Goal: Task Accomplishment & Management: Complete application form

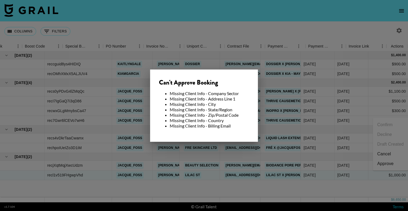
click at [159, 149] on div at bounding box center [204, 105] width 408 height 211
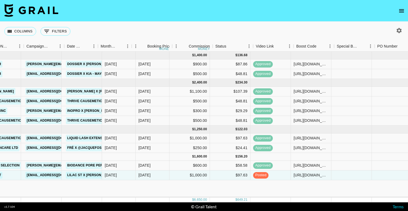
scroll to position [0, 146]
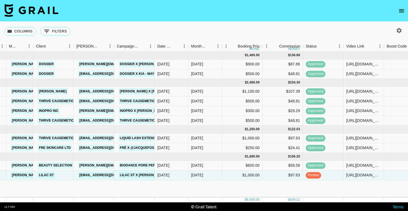
click at [145, 176] on link "Lilac St x [PERSON_NAME]" at bounding box center [142, 175] width 49 height 7
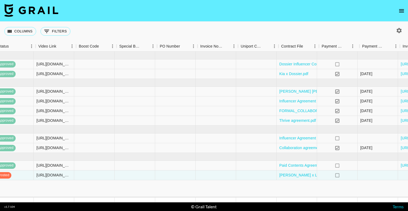
scroll to position [0, 508]
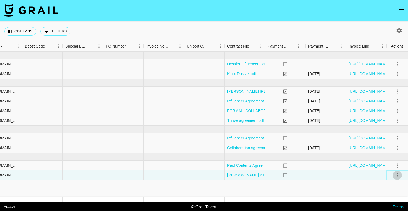
click at [394, 176] on icon "select merge strategy" at bounding box center [397, 175] width 6 height 6
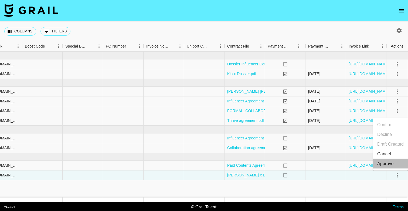
click at [376, 165] on li "Approve" at bounding box center [390, 164] width 35 height 10
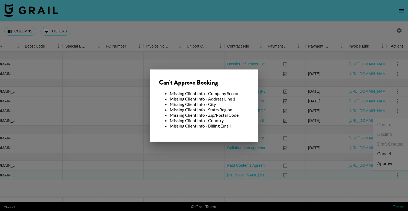
click at [195, 163] on div at bounding box center [204, 105] width 408 height 211
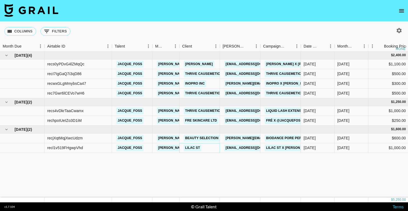
click at [201, 150] on link "Lilac St" at bounding box center [193, 147] width 18 height 7
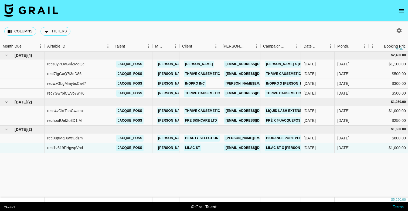
click at [52, 13] on img at bounding box center [31, 10] width 54 height 13
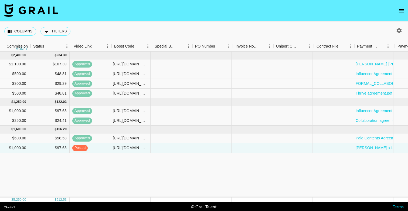
scroll to position [0, 508]
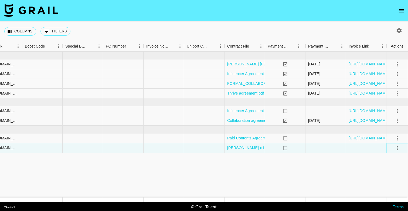
click at [399, 148] on icon "select merge strategy" at bounding box center [397, 148] width 6 height 6
click at [385, 199] on div "Approve" at bounding box center [385, 198] width 16 height 6
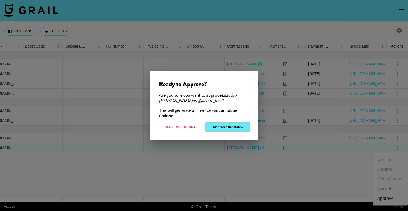
click at [236, 129] on button "Approve Booking" at bounding box center [227, 127] width 43 height 9
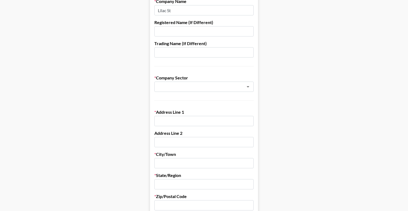
scroll to position [68, 0]
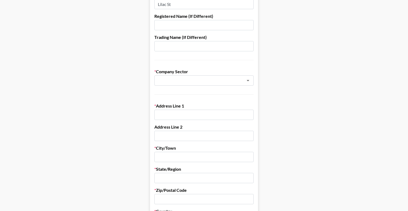
click at [196, 84] on div "​" at bounding box center [203, 80] width 99 height 10
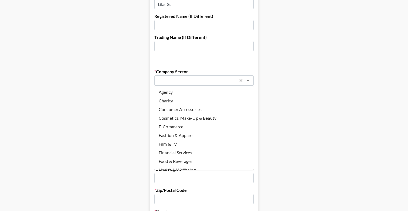
paste input "Cosmetics/Beauty & Wellness"
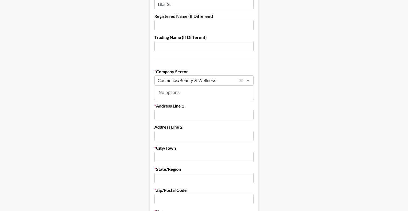
drag, startPoint x: 221, startPoint y: 80, endPoint x: 150, endPoint y: 65, distance: 73.1
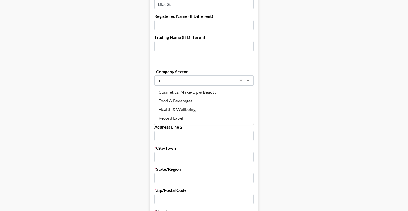
click at [186, 96] on li "Cosmetics, Make-Up & Beauty" at bounding box center [203, 92] width 99 height 9
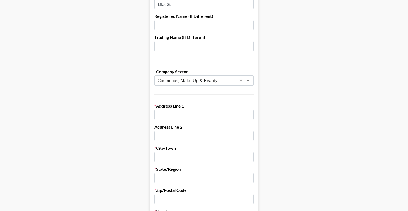
type input "Cosmetics, Make-Up & Beauty"
click at [175, 113] on input "text" at bounding box center [203, 115] width 99 height 10
paste input "9215 26th Ave NW"
type input "9215 26th Ave NW"
click at [174, 154] on input "text" at bounding box center [203, 157] width 99 height 10
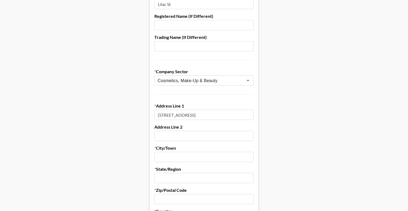
paste input "Seattle"
type input "Seattle"
click at [171, 177] on input "text" at bounding box center [203, 178] width 99 height 10
paste input "WA"
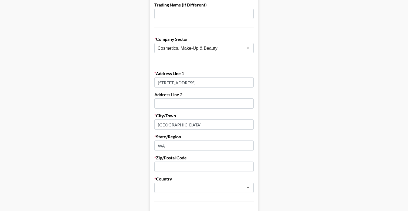
scroll to position [111, 0]
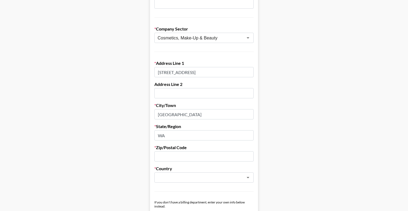
type input "WA"
click at [167, 155] on input "text" at bounding box center [203, 156] width 99 height 10
paste input "98117"
type input "98117"
click at [158, 180] on input "text" at bounding box center [197, 177] width 79 height 6
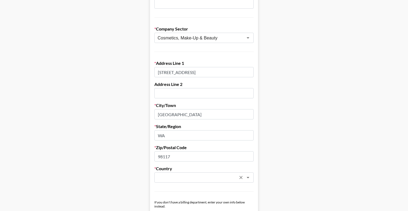
paste input "United States"
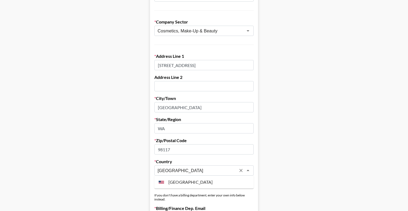
click at [168, 180] on li "United States" at bounding box center [203, 182] width 99 height 9
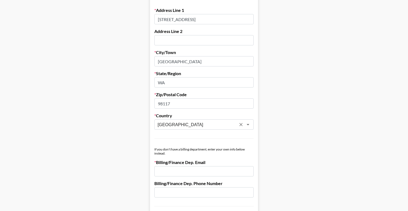
scroll to position [165, 0]
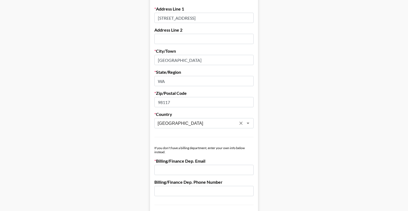
type input "United States"
click at [169, 170] on input "email" at bounding box center [203, 170] width 99 height 10
paste input "karla@lilacst.com"
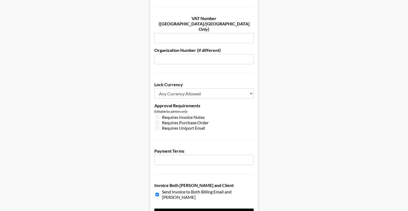
scroll to position [395, 0]
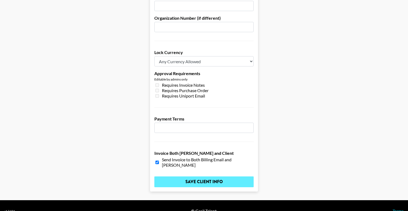
type input "karla@lilacst.com"
click at [194, 176] on input "Save Client Info" at bounding box center [203, 181] width 99 height 11
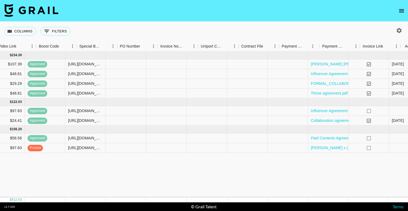
scroll to position [0, 508]
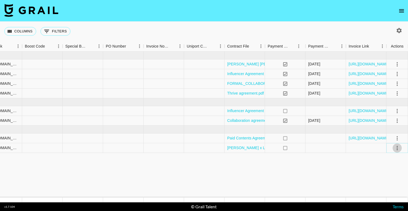
click at [400, 148] on icon "select merge strategy" at bounding box center [397, 148] width 6 height 6
click at [380, 200] on div "Approve" at bounding box center [385, 198] width 16 height 6
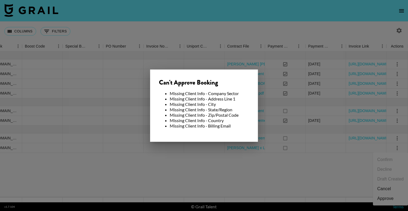
click at [219, 177] on div at bounding box center [204, 105] width 408 height 211
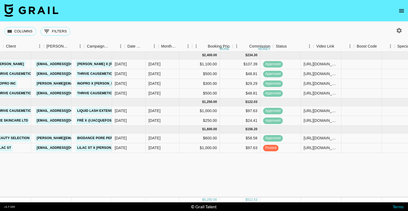
scroll to position [0, 176]
